Goal: Task Accomplishment & Management: Use online tool/utility

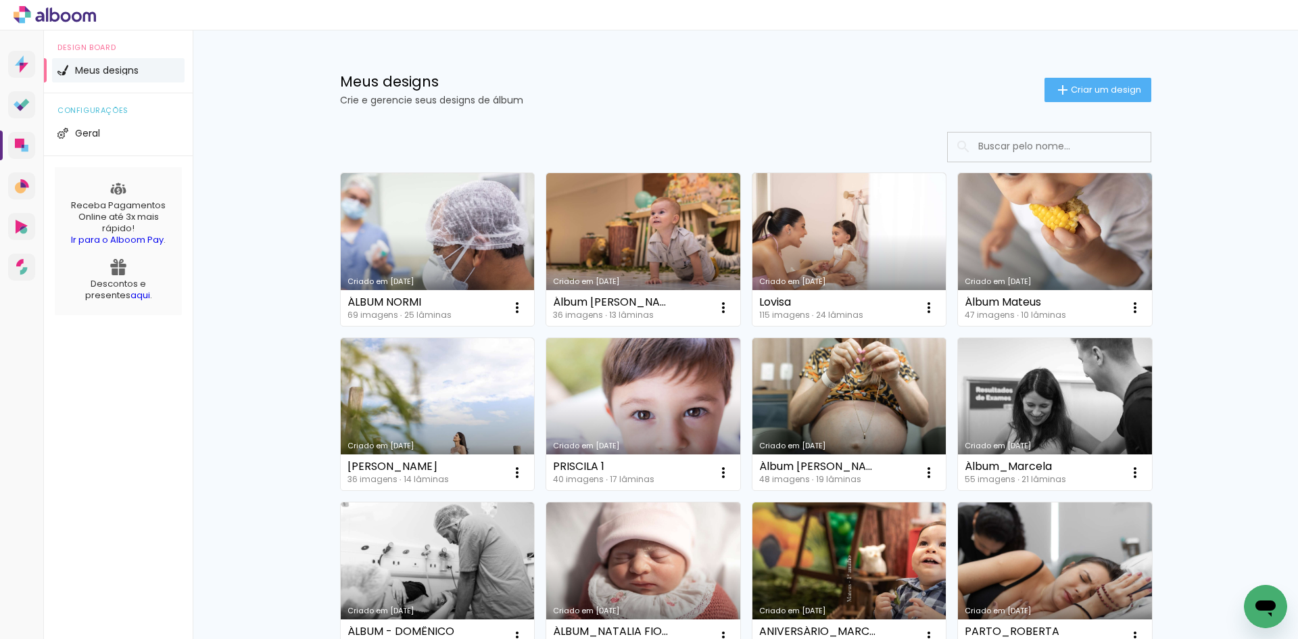
click at [1263, 283] on div "Meus designs Crie e gerencie seus designs de álbum Criar um design Criado em 24…" at bounding box center [745, 487] width 1105 height 915
click at [652, 219] on link "Criado em [DATE]" at bounding box center [643, 249] width 194 height 153
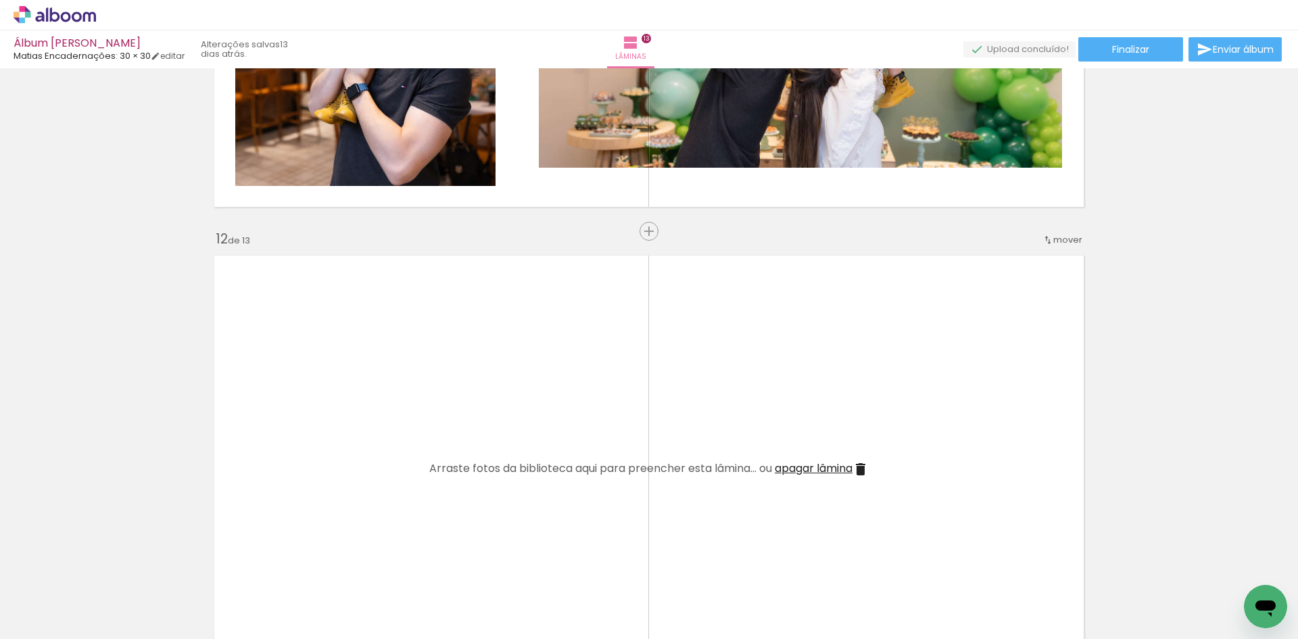
scroll to position [5270, 0]
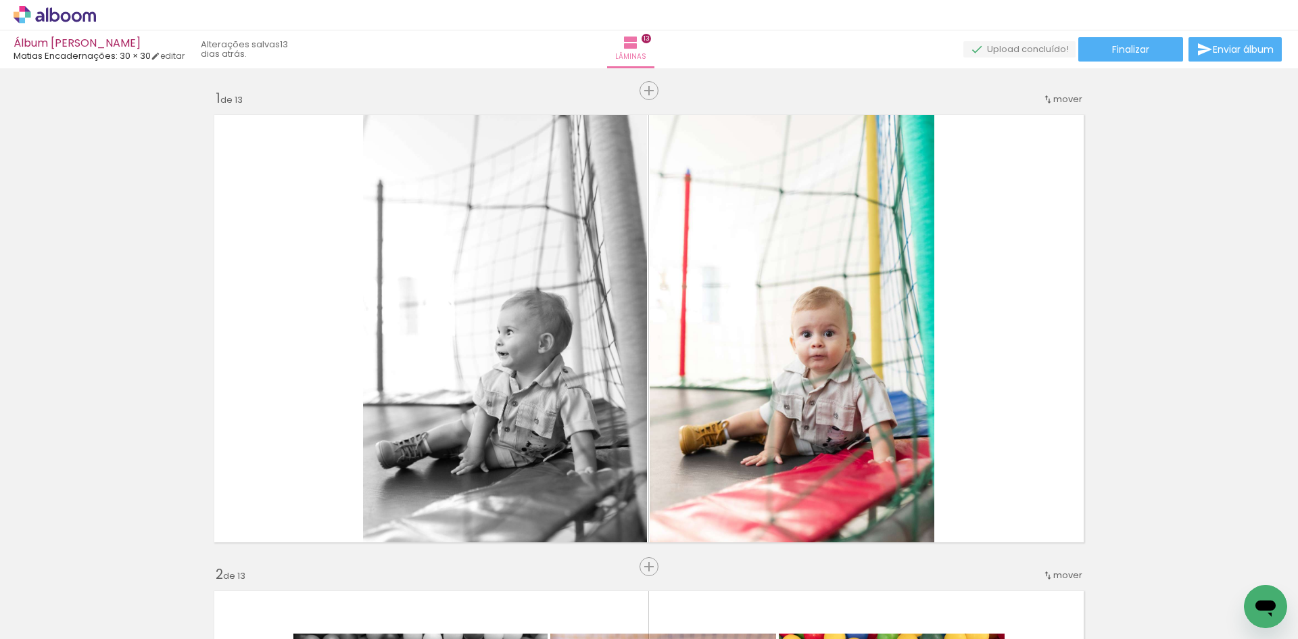
scroll to position [5270, 0]
